Goal: Task Accomplishment & Management: Manage account settings

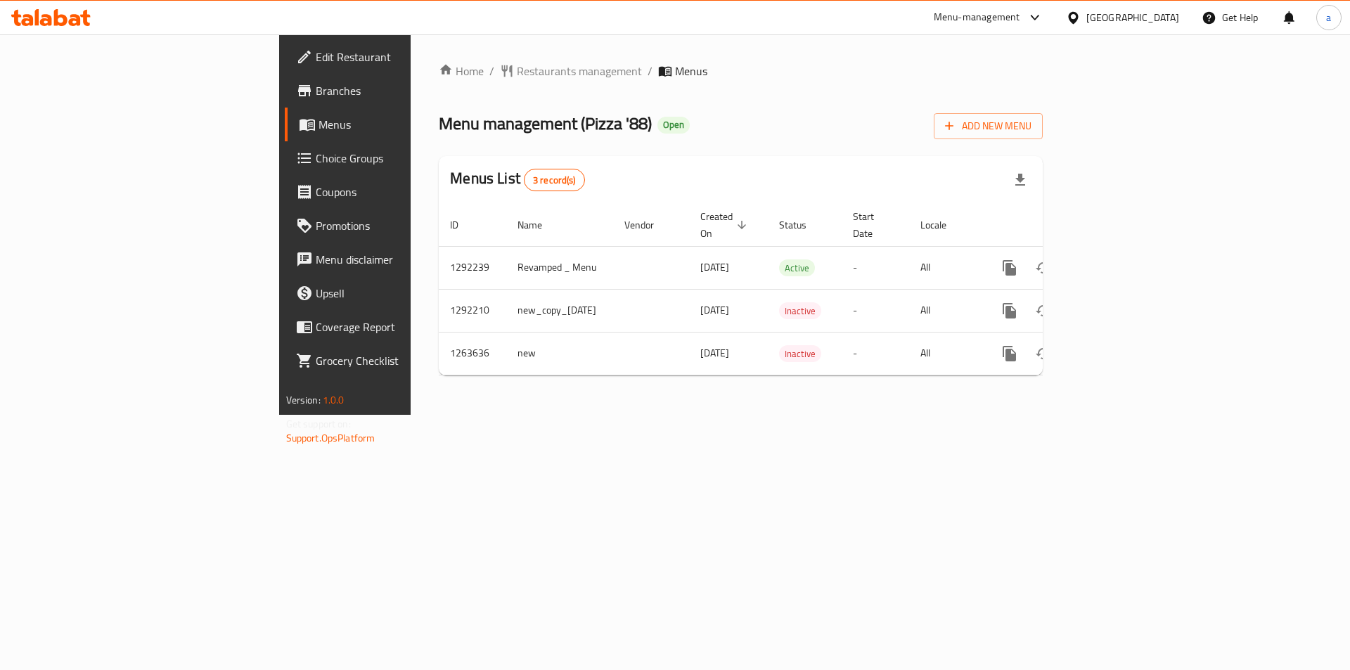
click at [316, 94] on span "Branches" at bounding box center [405, 90] width 178 height 17
click at [654, 405] on div "Home / Restaurants management / Menus Menu management ( Pizza '88 ) Open Add Ne…" at bounding box center [741, 224] width 660 height 380
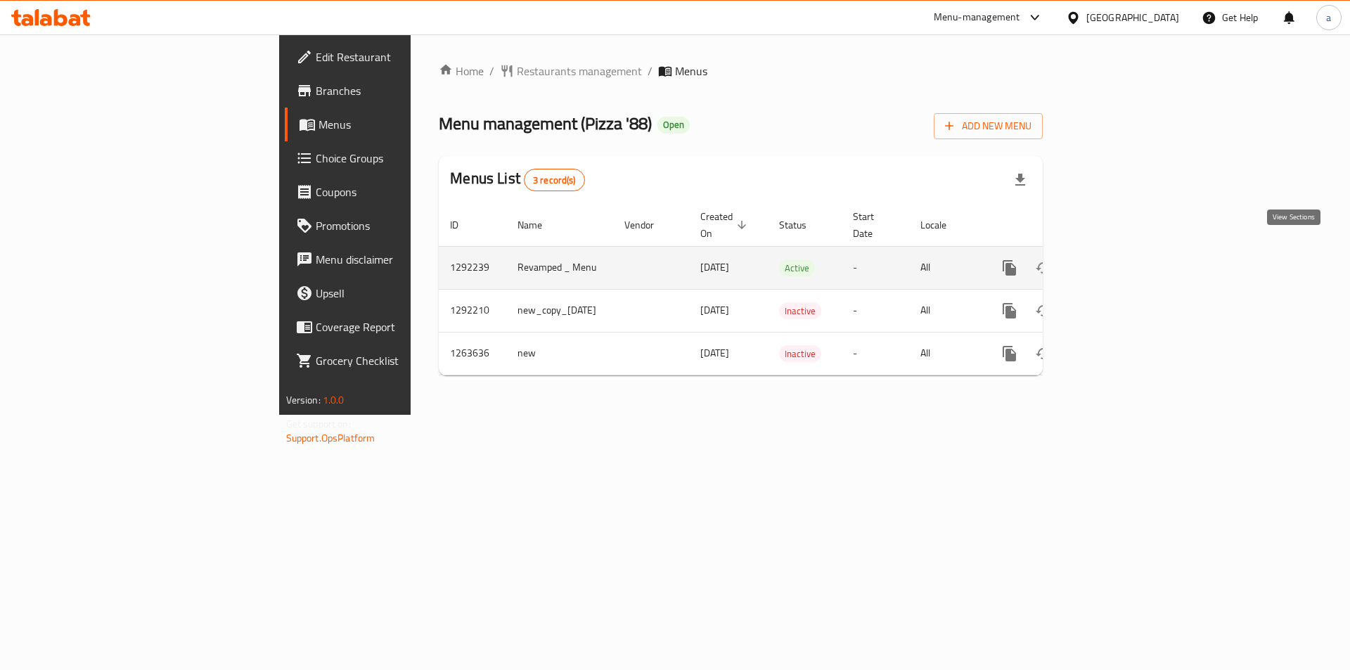
click at [1128, 251] on link "enhanced table" at bounding box center [1111, 268] width 34 height 34
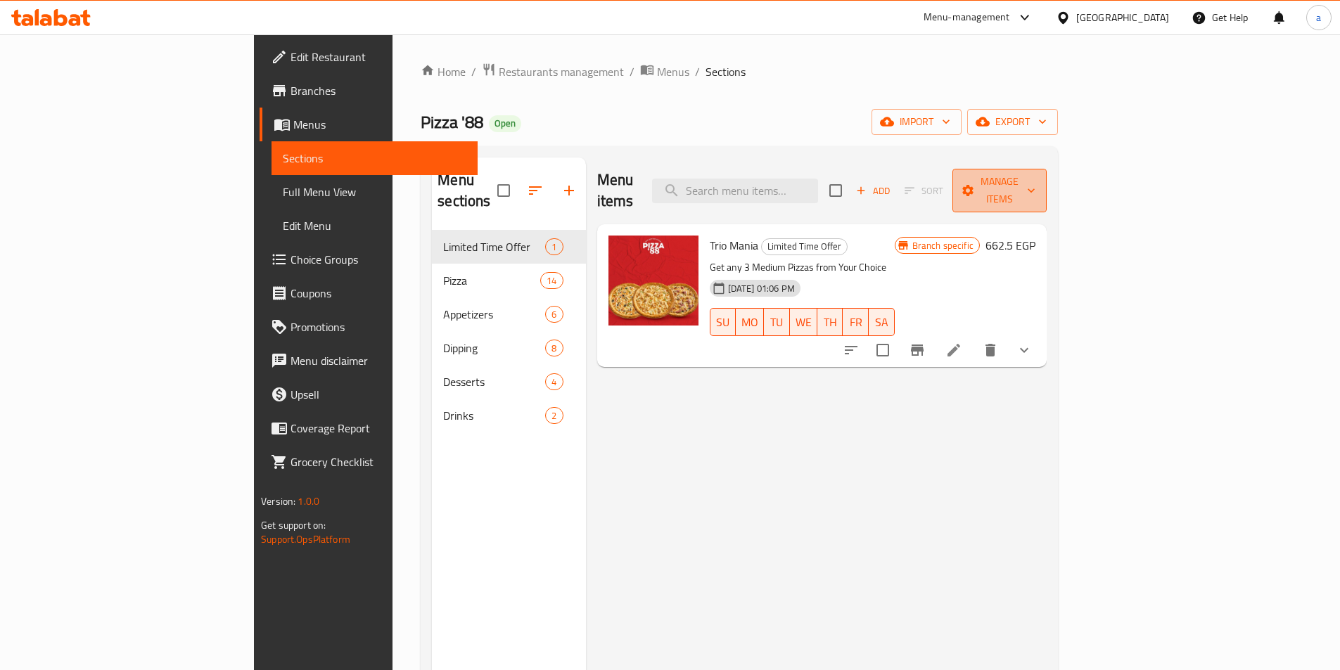
click at [1035, 187] on span "Manage items" at bounding box center [999, 190] width 72 height 35
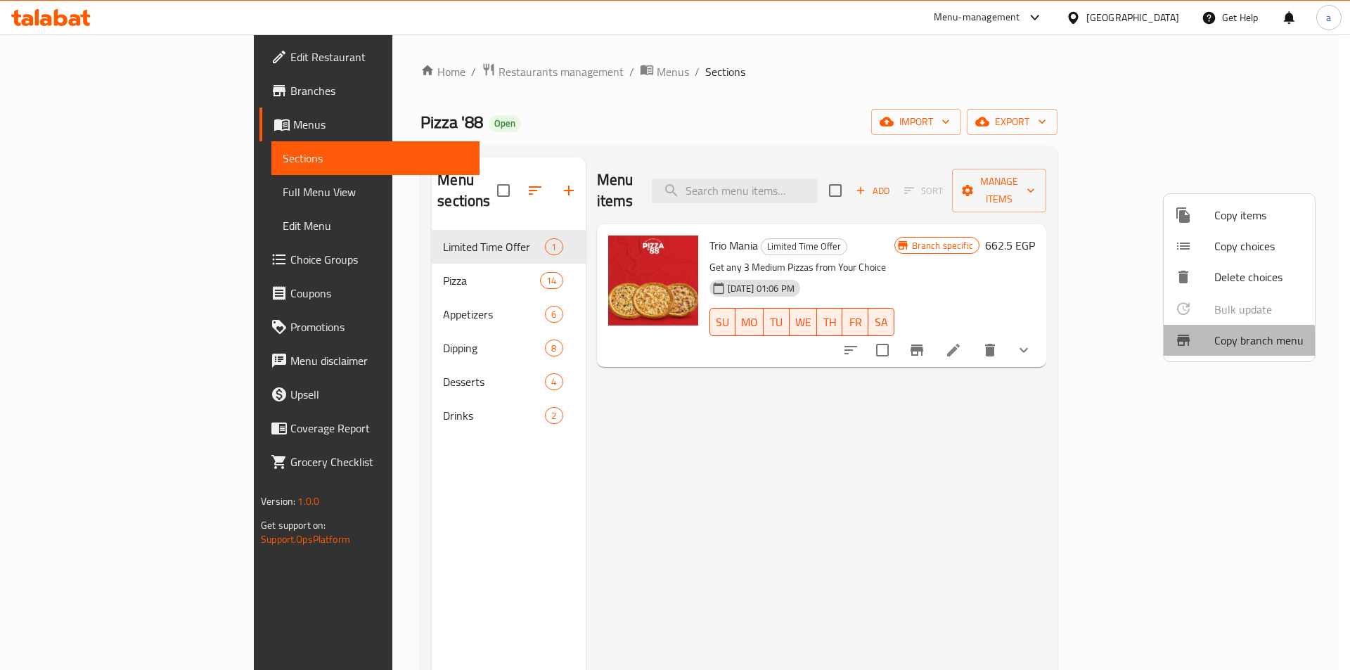
click at [1221, 344] on span "Copy branch menu" at bounding box center [1258, 340] width 89 height 17
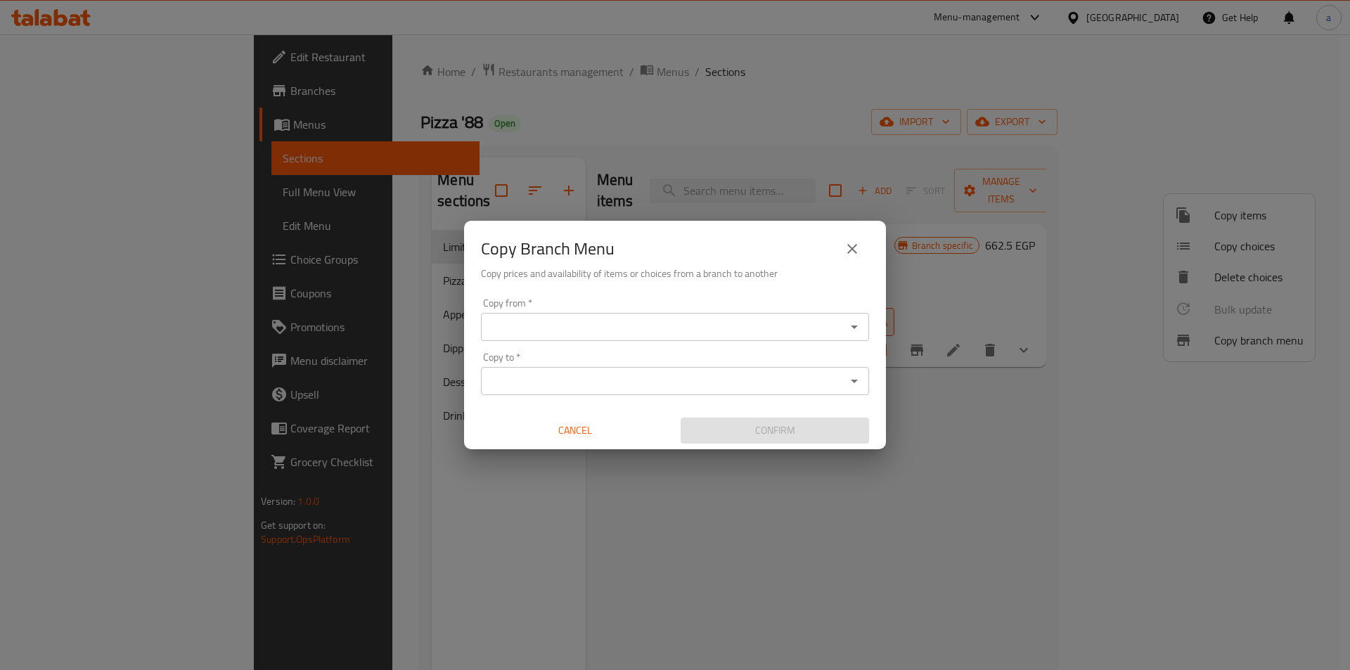
click at [853, 325] on icon "Open" at bounding box center [854, 327] width 17 height 17
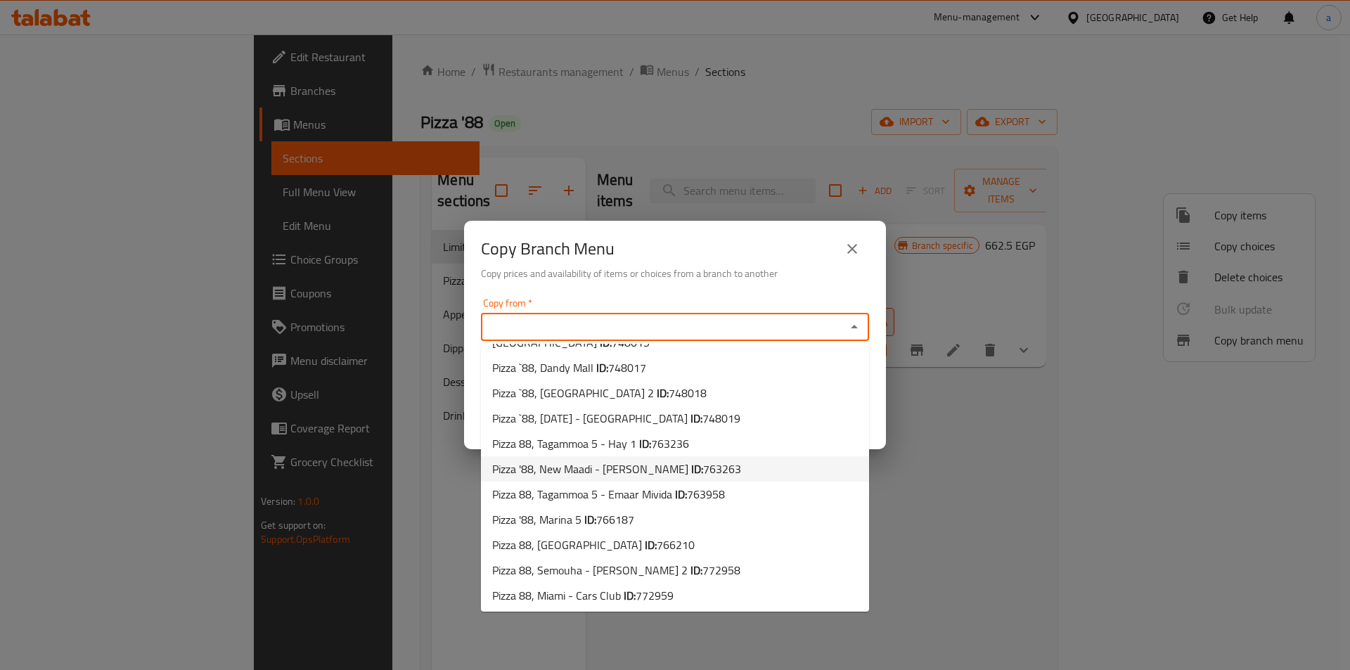
scroll to position [351, 0]
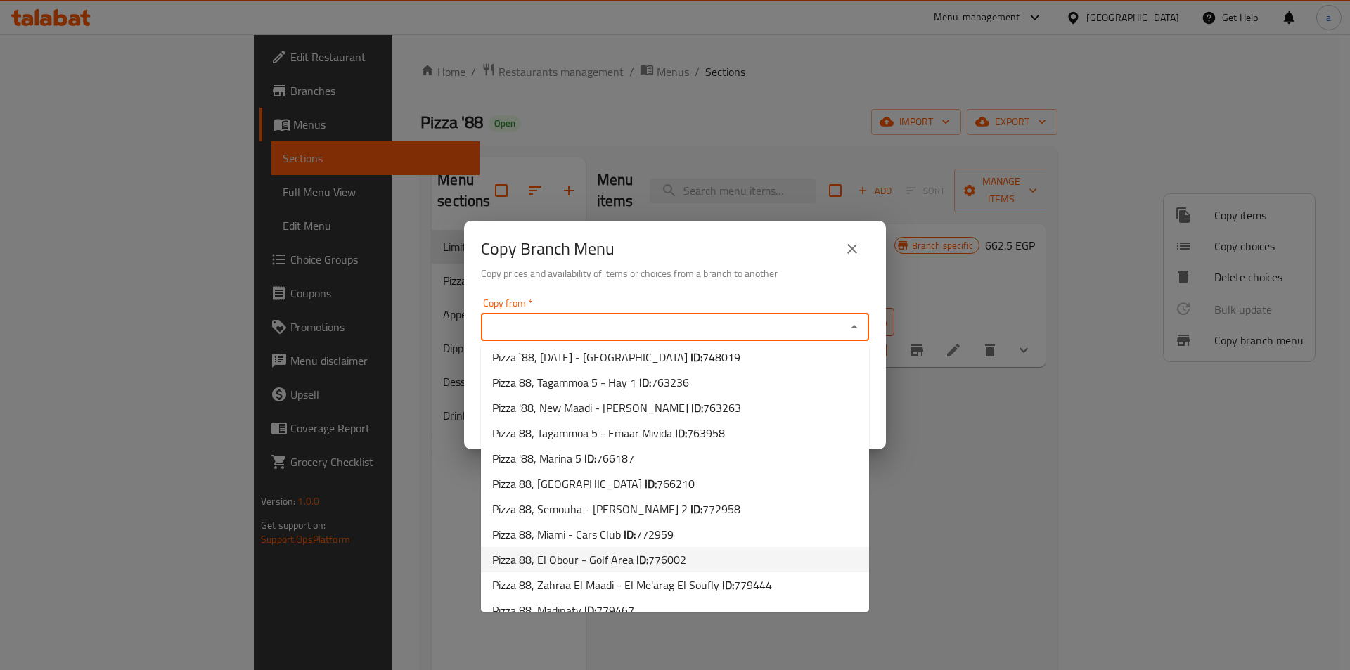
click at [661, 549] on span "776002" at bounding box center [667, 559] width 38 height 21
type input "Pizza 88, El Obour - Golf Area"
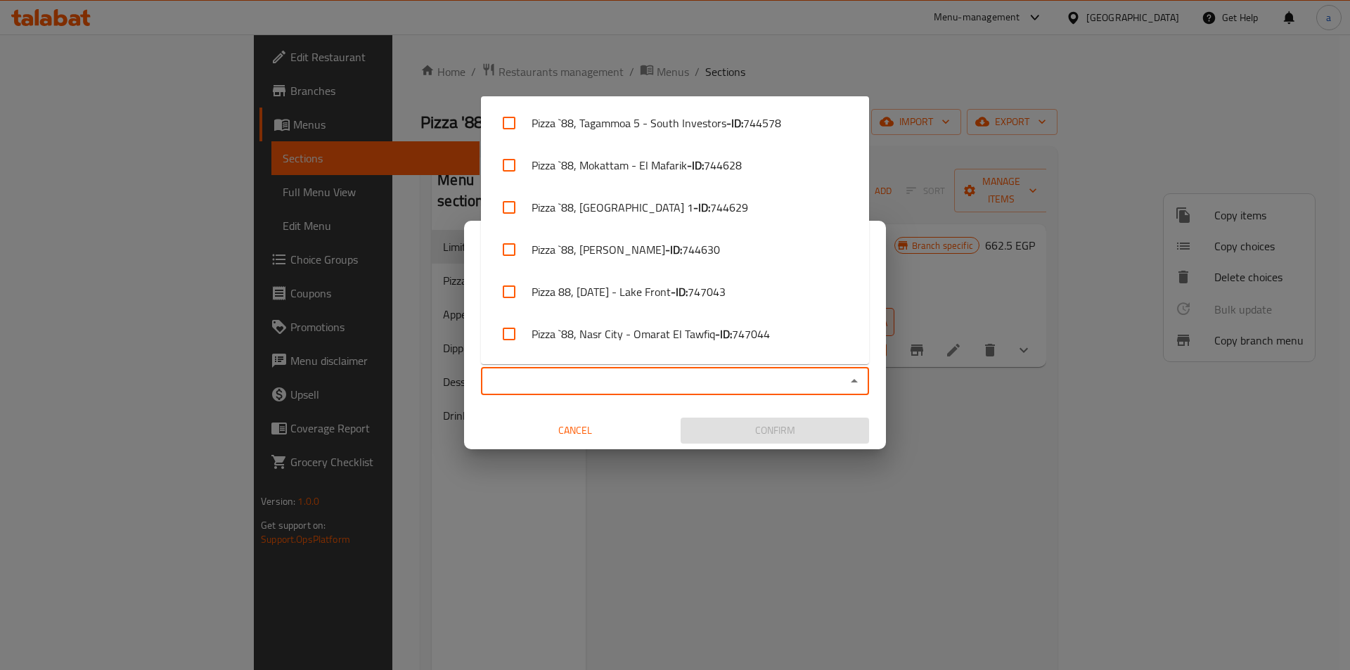
click at [840, 382] on input "Copy to   *" at bounding box center [663, 381] width 357 height 20
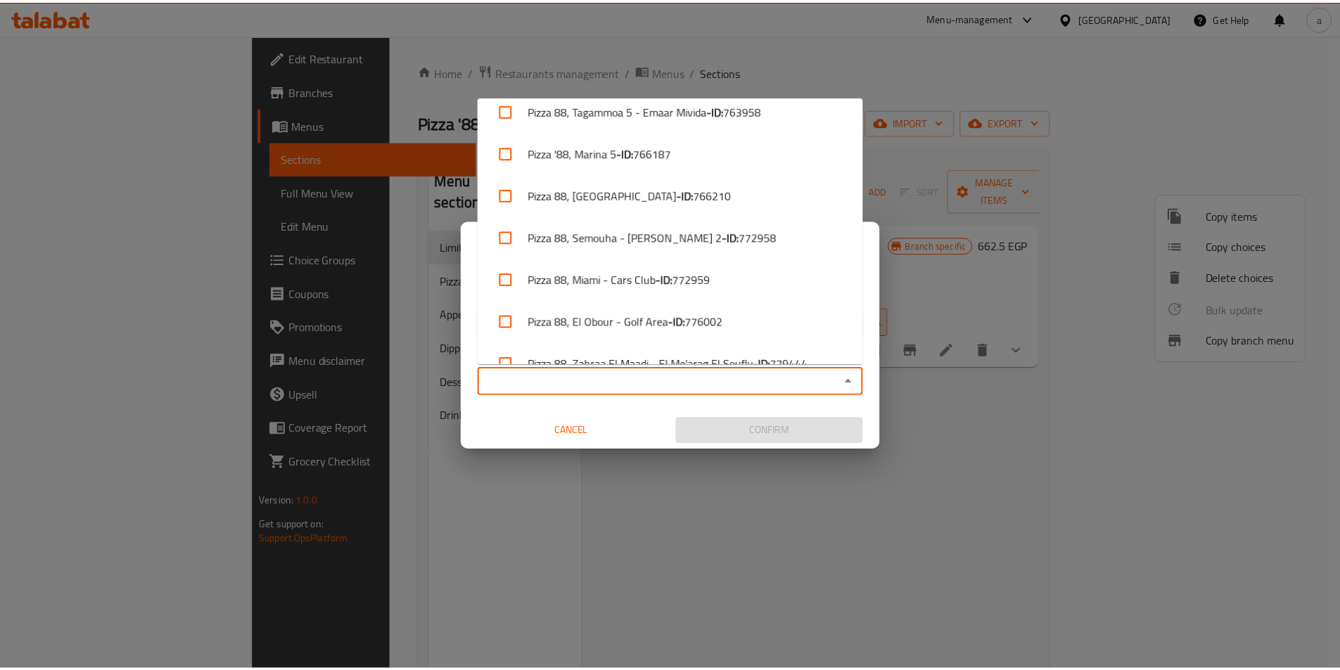
scroll to position [756, 0]
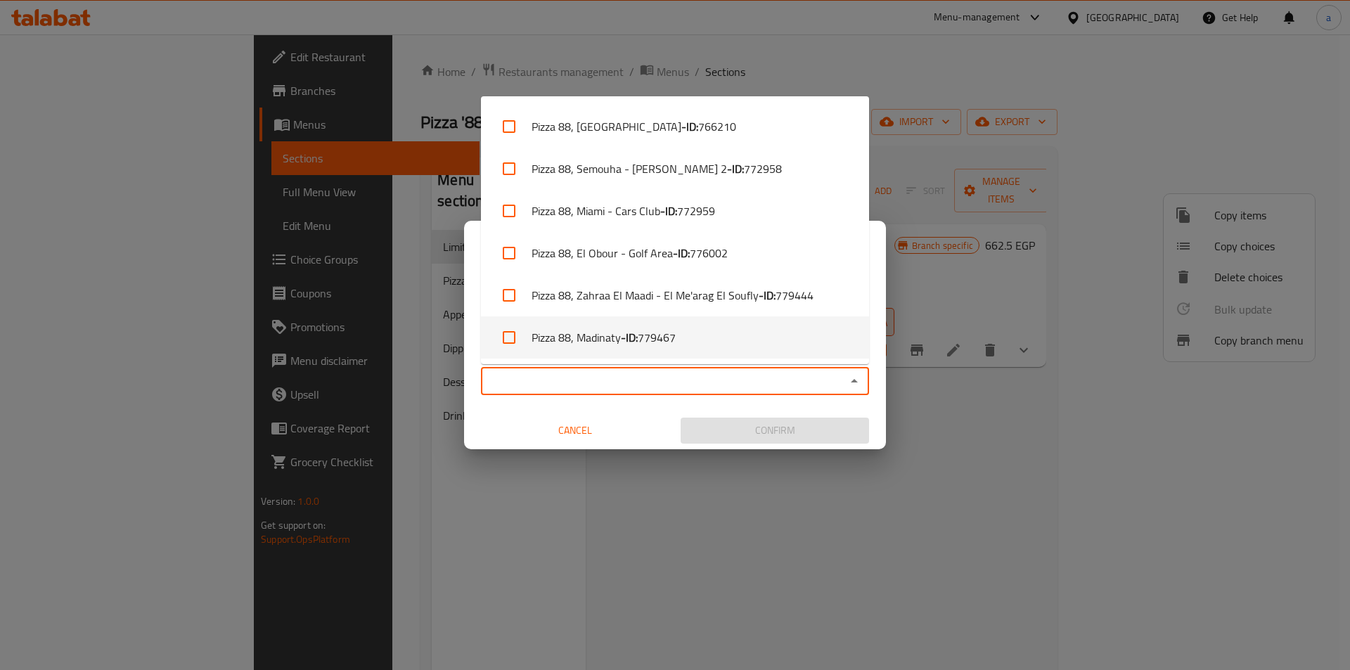
click at [691, 336] on li "Pizza 88, Madinaty - ID: 779467" at bounding box center [675, 337] width 388 height 42
checkbox input "true"
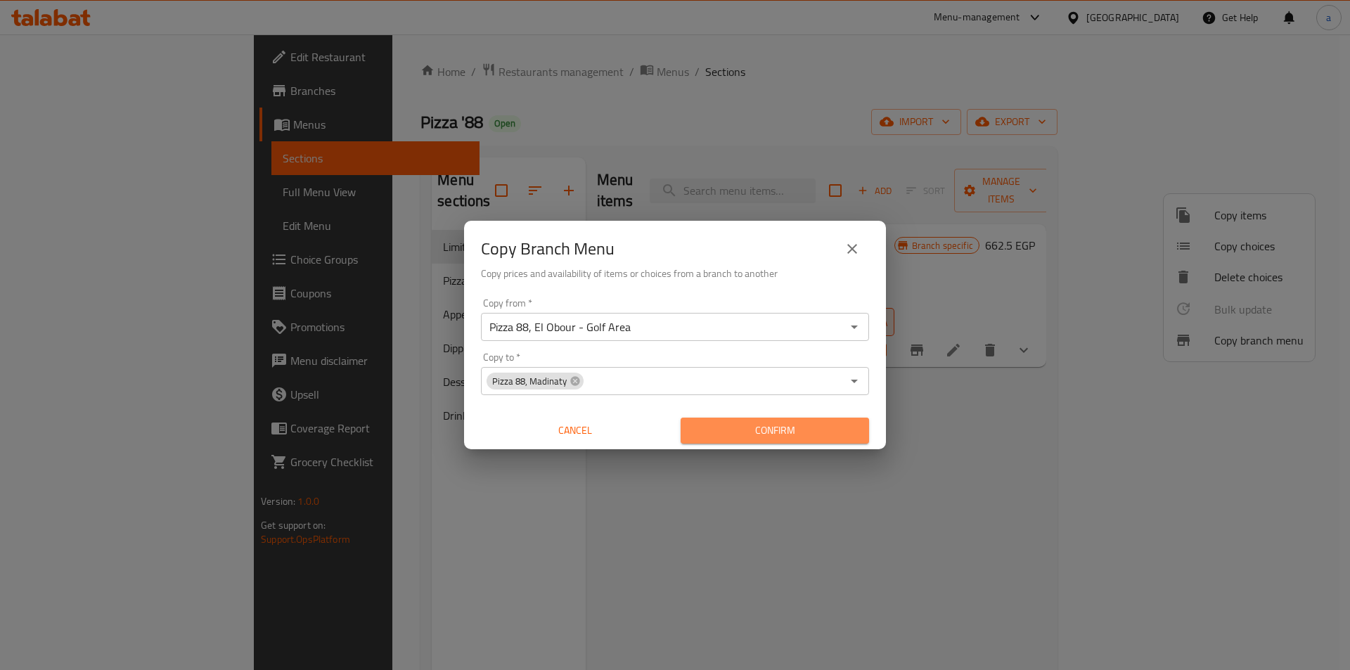
click at [769, 431] on span "Confirm" at bounding box center [775, 431] width 166 height 18
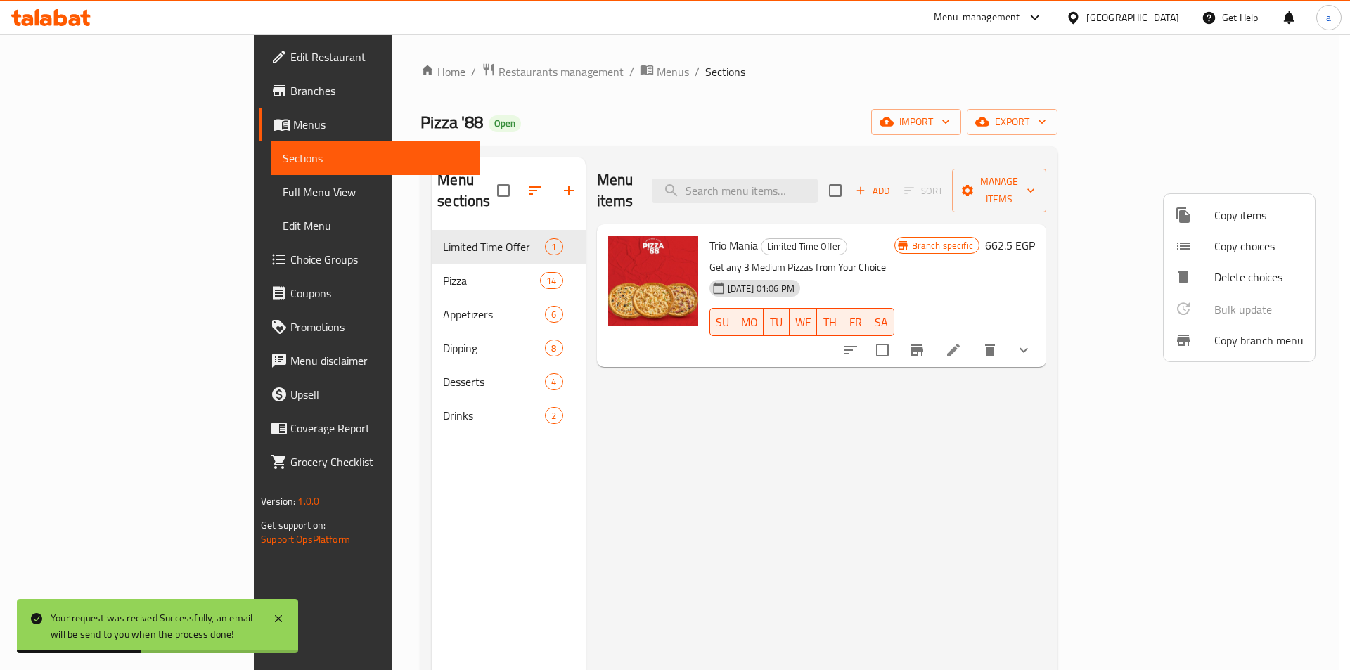
click at [795, 129] on div at bounding box center [675, 335] width 1350 height 670
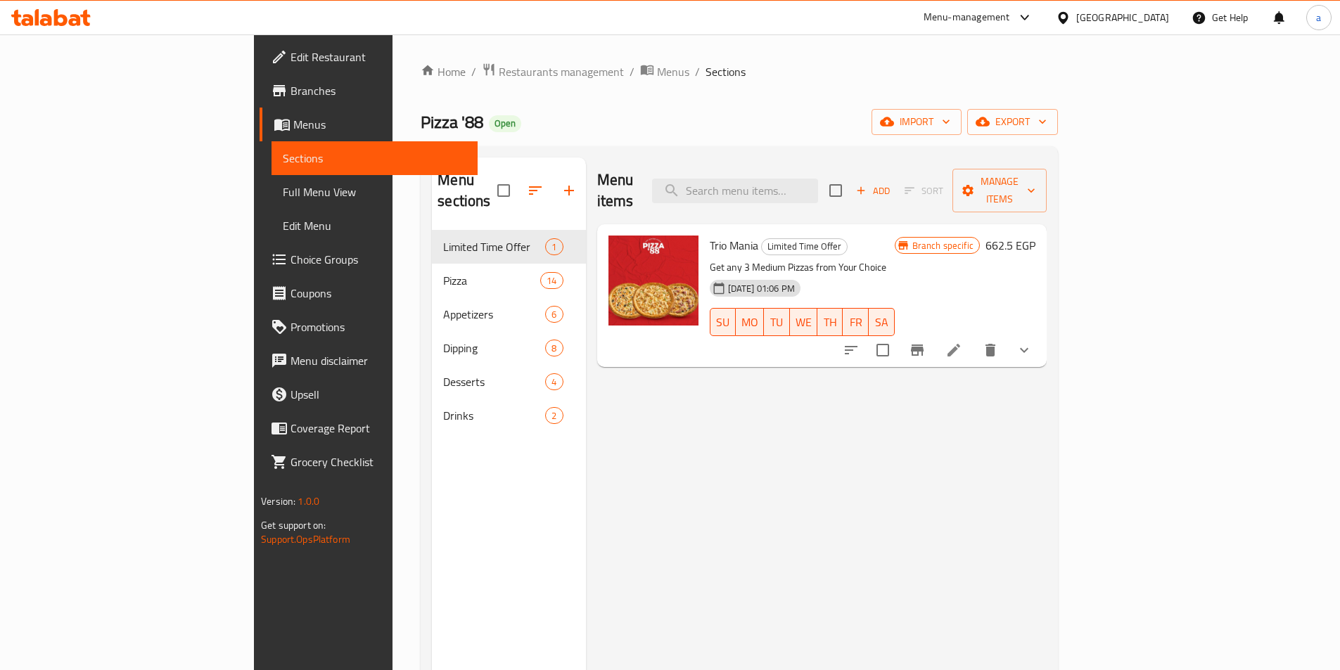
click at [283, 188] on span "Full Menu View" at bounding box center [375, 192] width 184 height 17
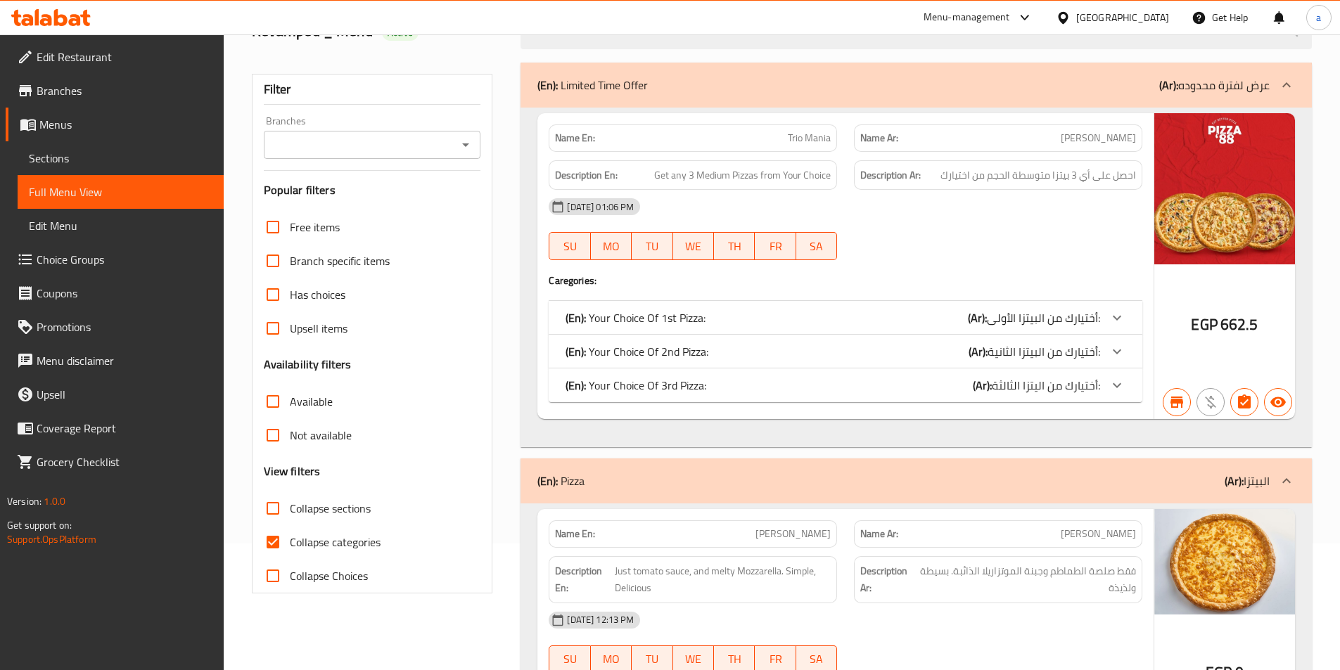
scroll to position [281, 0]
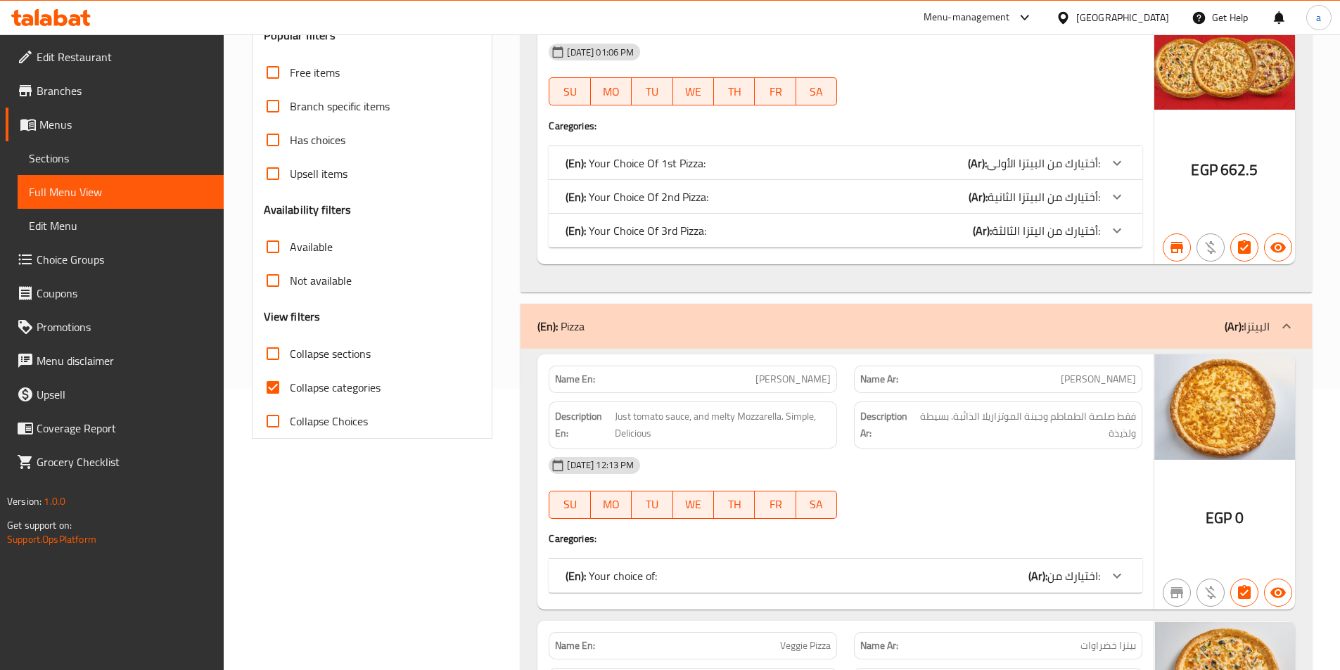
click at [314, 399] on label "Collapse categories" at bounding box center [318, 388] width 124 height 34
click at [290, 399] on input "Collapse categories" at bounding box center [273, 388] width 34 height 34
checkbox input "false"
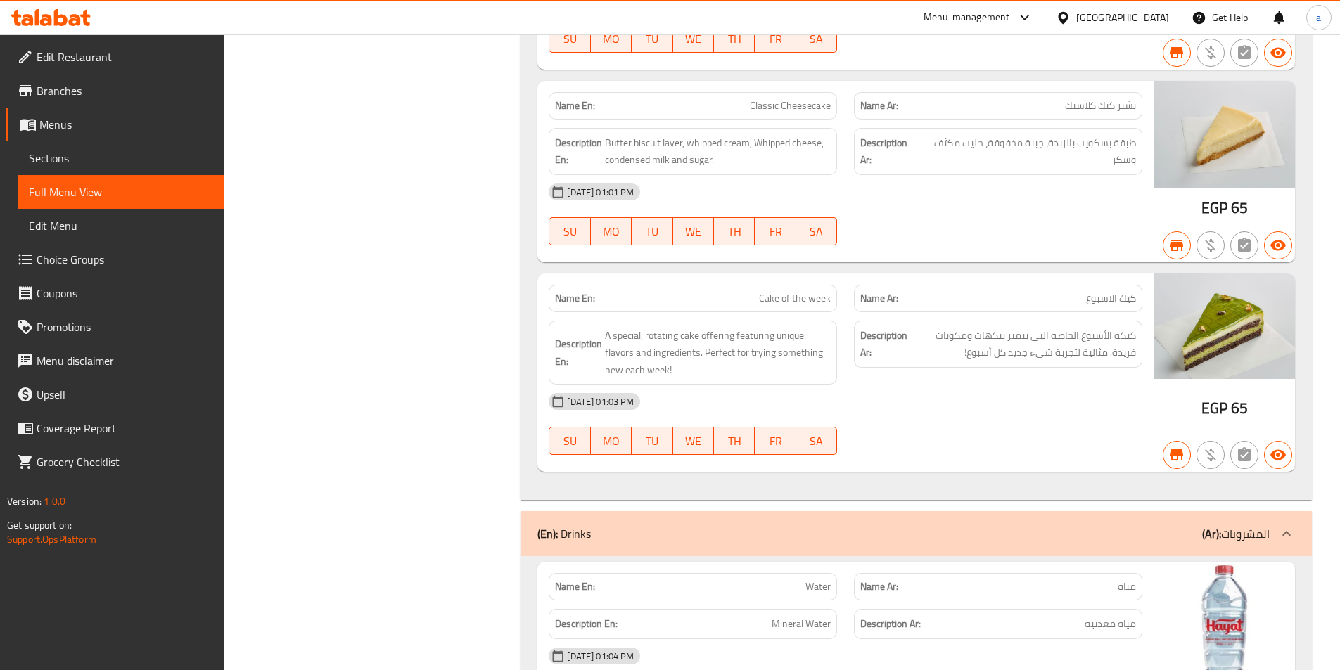
scroll to position [36465, 0]
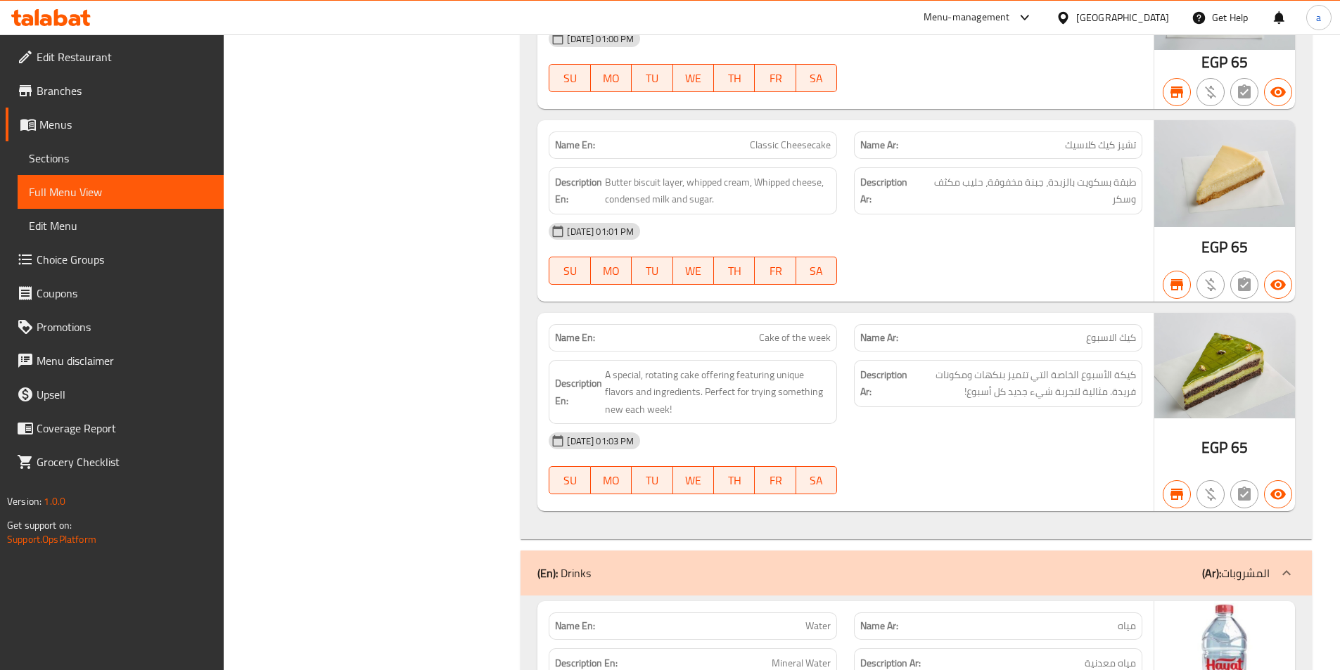
click at [74, 105] on link "Branches" at bounding box center [115, 91] width 218 height 34
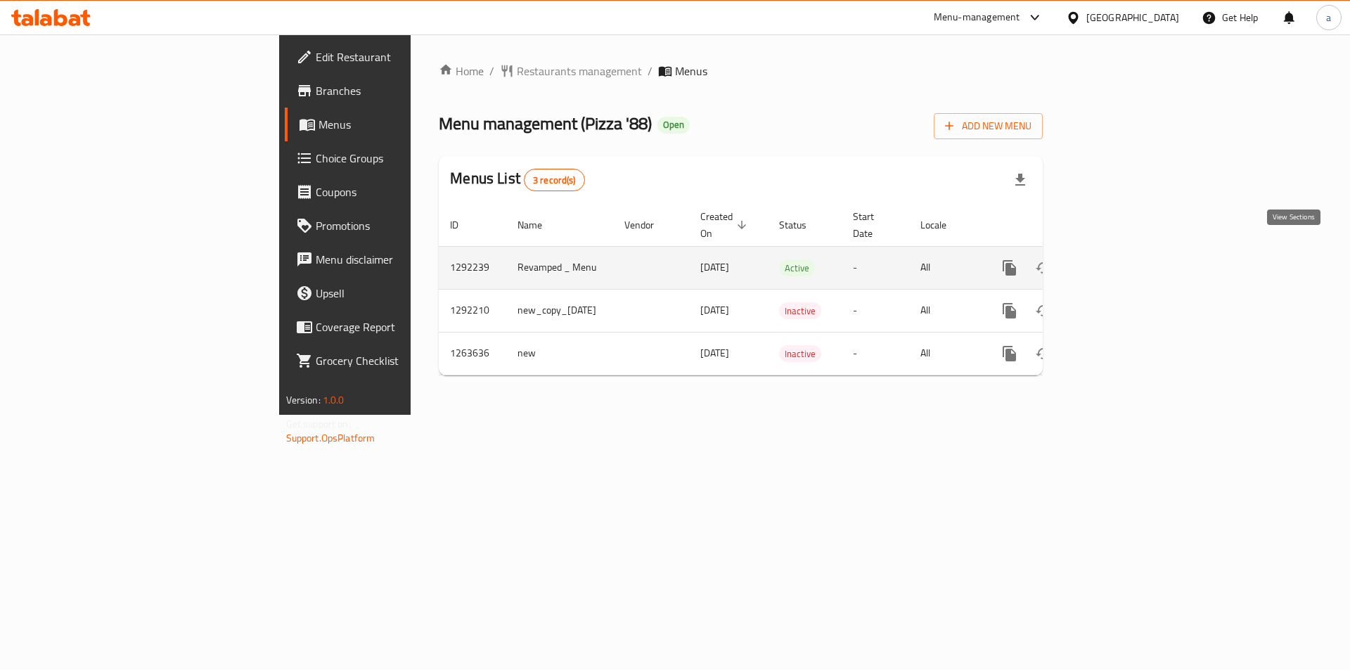
click at [1128, 259] on link "enhanced table" at bounding box center [1111, 268] width 34 height 34
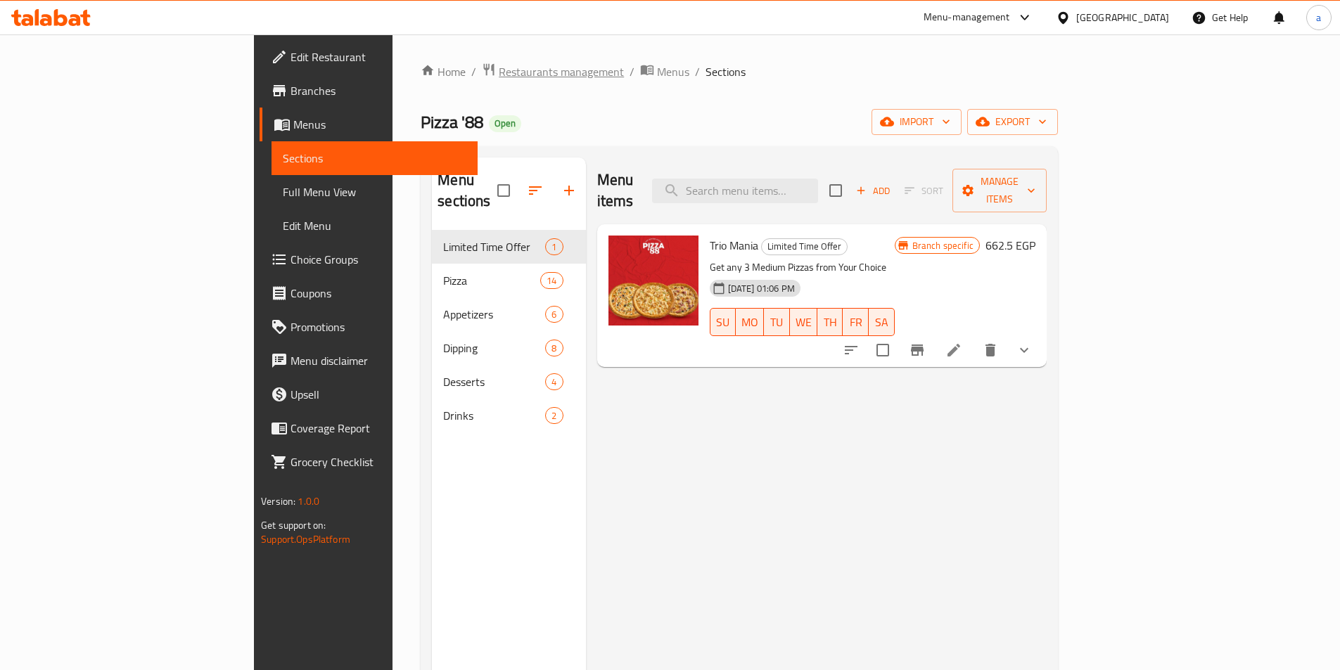
click at [499, 65] on span "Restaurants management" at bounding box center [561, 71] width 125 height 17
